Goal: Check status: Check status

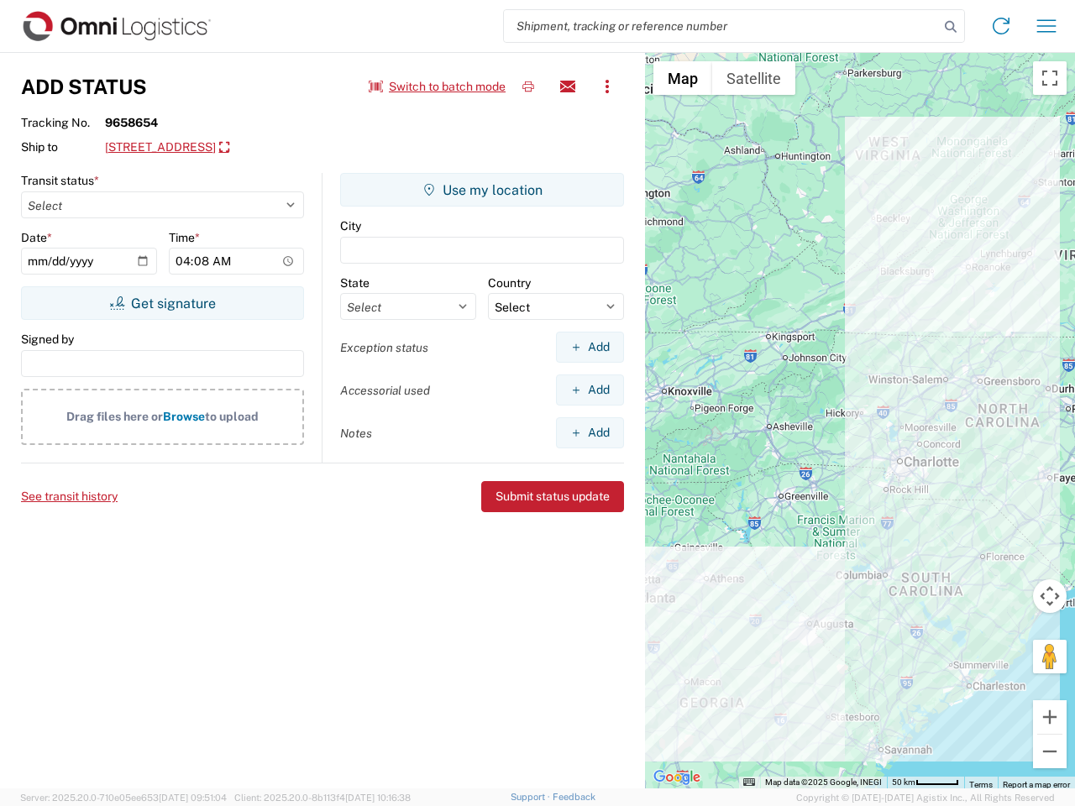
click at [721, 26] on input "search" at bounding box center [721, 26] width 435 height 32
click at [951, 27] on icon at bounding box center [951, 27] width 24 height 24
click at [1001, 26] on icon at bounding box center [1001, 26] width 27 height 27
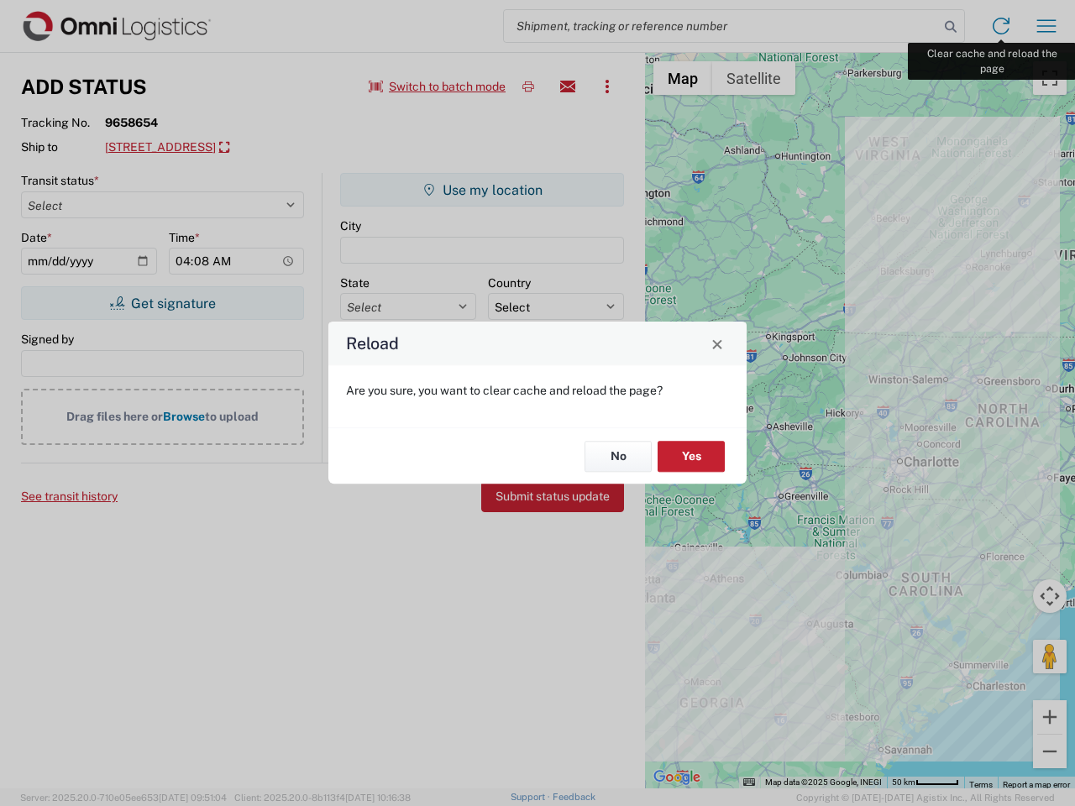
click at [1046, 26] on div "Reload Are you sure, you want to clear cache and reload the page? No Yes" at bounding box center [537, 403] width 1075 height 806
click at [438, 86] on div "Reload Are you sure, you want to clear cache and reload the page? No Yes" at bounding box center [537, 403] width 1075 height 806
click at [528, 86] on div "Reload Are you sure, you want to clear cache and reload the page? No Yes" at bounding box center [537, 403] width 1075 height 806
click at [568, 86] on div "Reload Are you sure, you want to clear cache and reload the page? No Yes" at bounding box center [537, 403] width 1075 height 806
click at [607, 86] on div "Reload Are you sure, you want to clear cache and reload the page? No Yes" at bounding box center [537, 403] width 1075 height 806
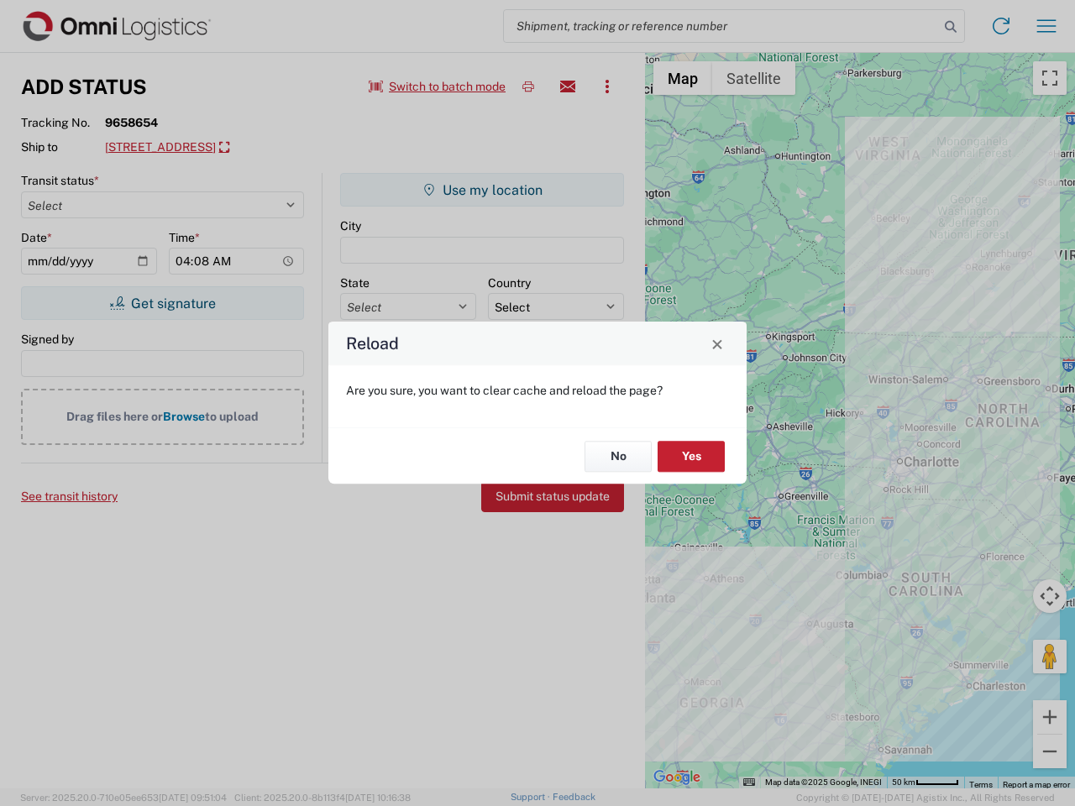
click at [230, 148] on div "Reload Are you sure, you want to clear cache and reload the page? No Yes" at bounding box center [537, 403] width 1075 height 806
click at [162, 303] on div "Reload Are you sure, you want to clear cache and reload the page? No Yes" at bounding box center [537, 403] width 1075 height 806
